Goal: Information Seeking & Learning: Learn about a topic

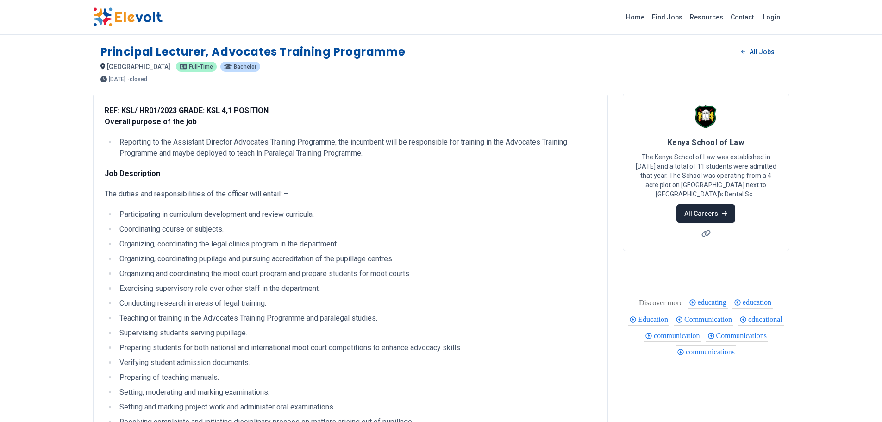
click at [698, 213] on link "All Careers" at bounding box center [706, 213] width 59 height 19
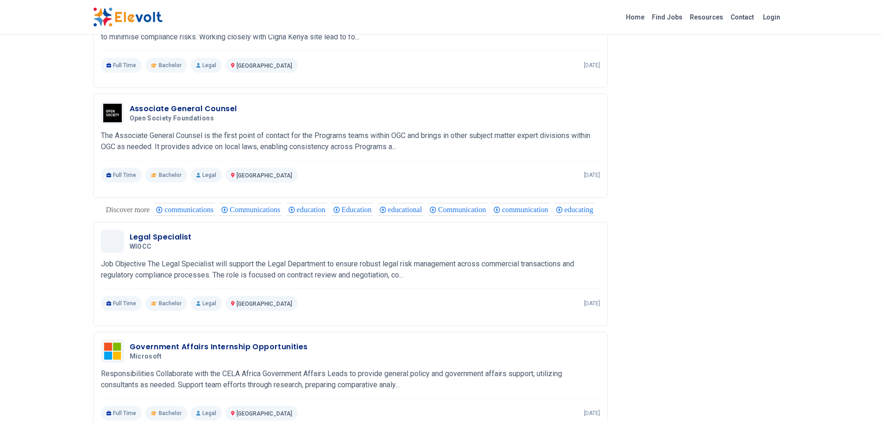
scroll to position [1112, 0]
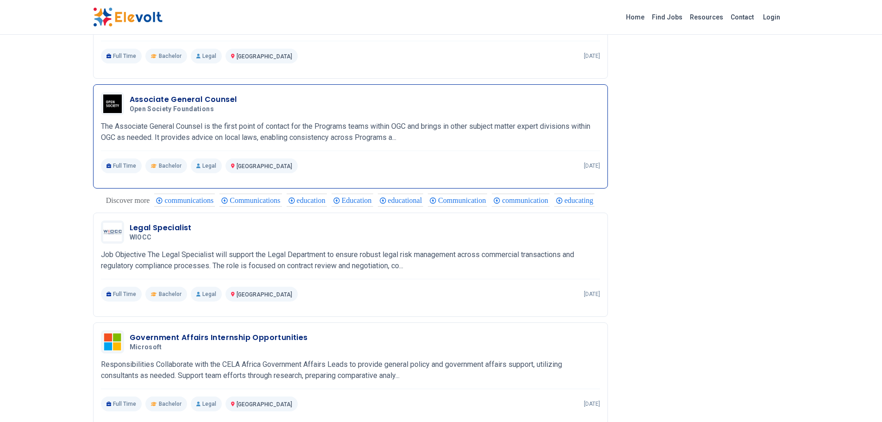
click at [277, 116] on div "Associate General Counsel Open Society Foundations [DATE] [DATE] [GEOGRAPHIC_DA…" at bounding box center [350, 132] width 499 height 81
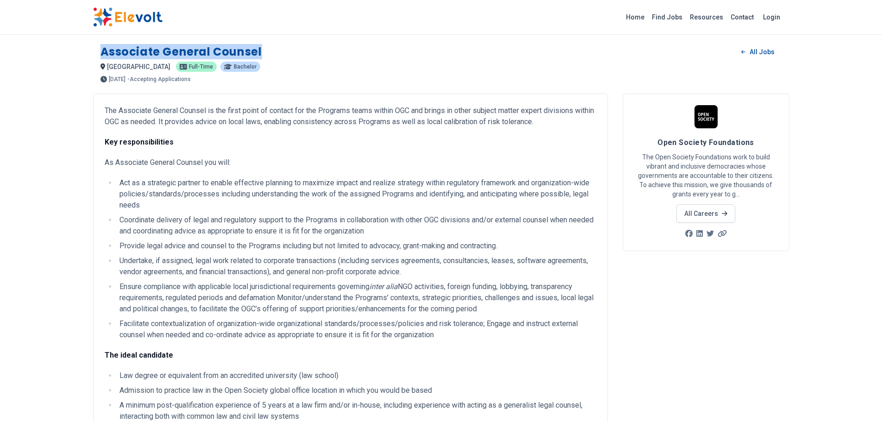
drag, startPoint x: 269, startPoint y: 58, endPoint x: 97, endPoint y: 50, distance: 172.5
copy h1 "Associate General Counsel"
click at [97, 50] on div "Associate General Counsel All Jobs [GEOGRAPHIC_DATA] KE [DEMOGRAPHIC_DATA] Bach…" at bounding box center [441, 59] width 697 height 45
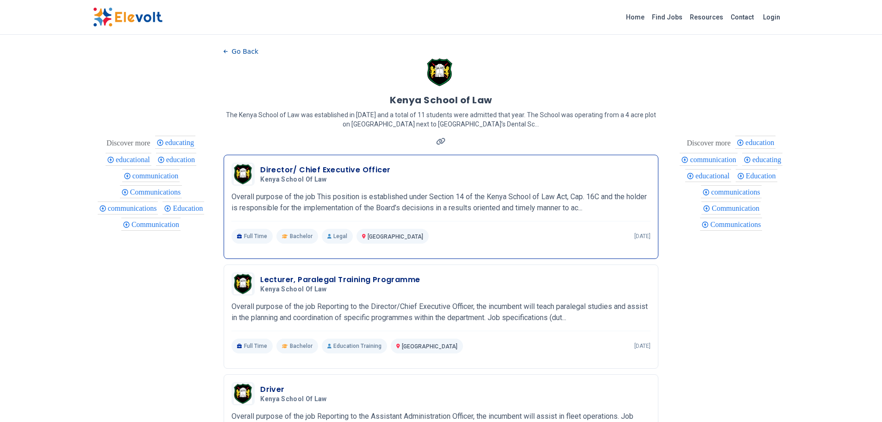
click at [454, 201] on p "Overall purpose of the job This position is established under Section 14 of the…" at bounding box center [441, 202] width 419 height 22
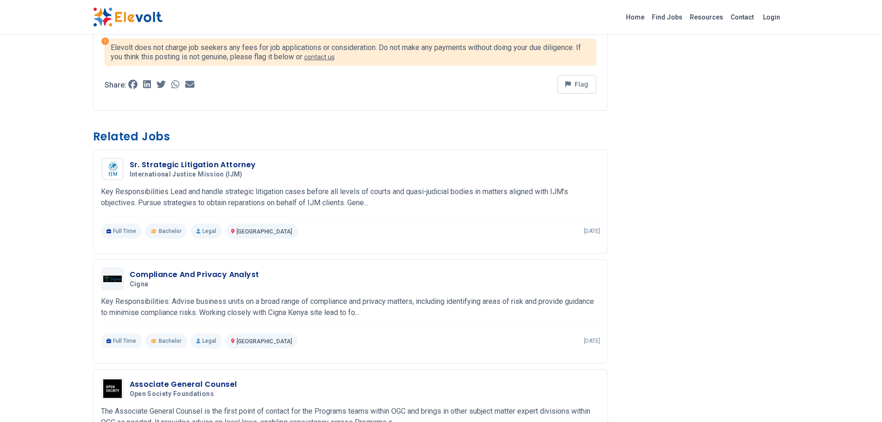
scroll to position [973, 0]
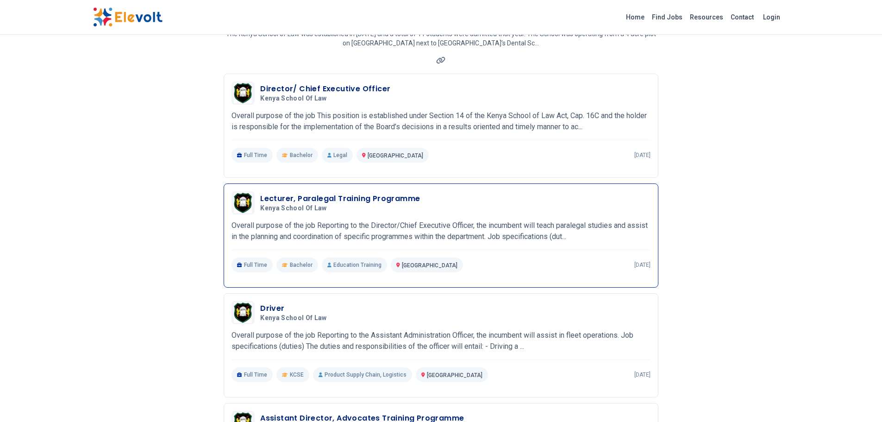
scroll to position [93, 0]
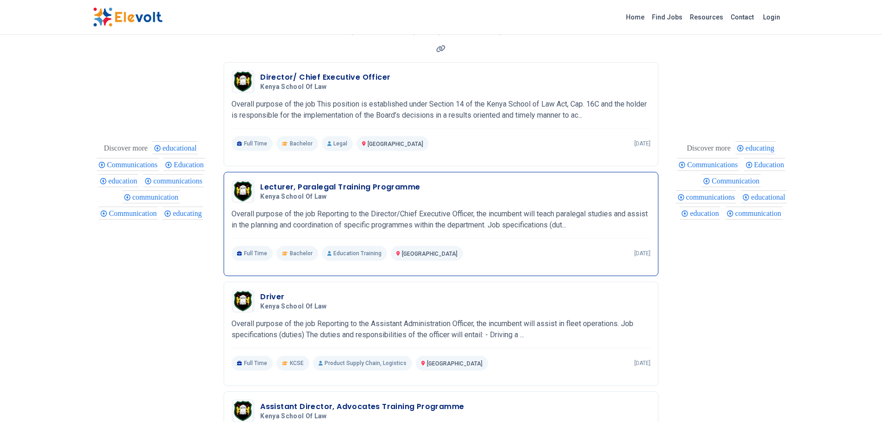
click at [371, 205] on div "Lecturer, Paralegal Training Programme Kenya School of Law 09/03/2025 10/03/202…" at bounding box center [441, 220] width 419 height 81
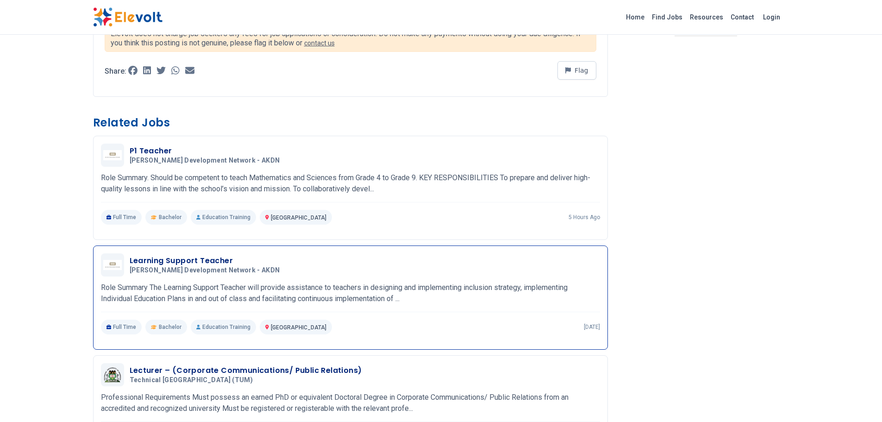
scroll to position [463, 0]
